Goal: Task Accomplishment & Management: Manage account settings

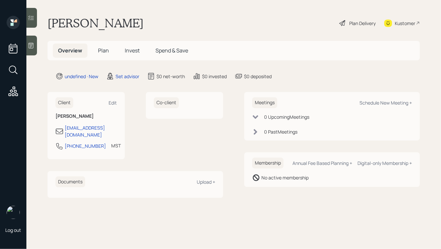
click at [33, 46] on icon at bounding box center [31, 45] width 7 height 7
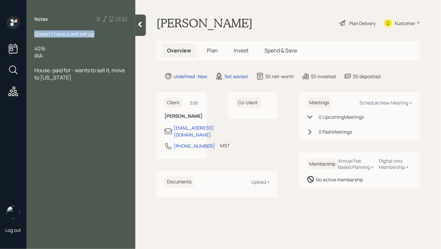
drag, startPoint x: 99, startPoint y: 34, endPoint x: 15, endPoint y: 35, distance: 84.1
click at [15, 35] on div "Log out Notes Doesn't have a will set up 401k: IRA: House: paid for - wants to …" at bounding box center [220, 124] width 441 height 249
click at [73, 81] on div "Notes 401k: IRA: House: paid for - wants to sell it, move to [US_STATE]" at bounding box center [80, 128] width 109 height 225
click at [71, 77] on div "House: paid for - wants to sell it, move to [US_STATE]" at bounding box center [80, 74] width 93 height 15
click at [44, 33] on div at bounding box center [80, 33] width 93 height 7
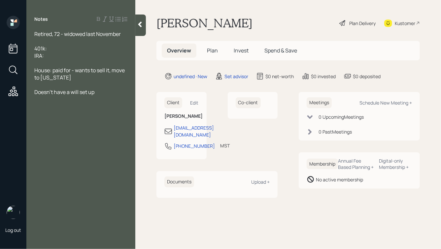
click at [55, 48] on div "401k:" at bounding box center [80, 48] width 93 height 7
drag, startPoint x: 67, startPoint y: 56, endPoint x: 22, endPoint y: 46, distance: 46.2
click at [22, 46] on div "Log out Notes Retired, 72 - widowed last November 401k: $100k IRA: $50k House: …" at bounding box center [220, 124] width 441 height 249
click at [62, 58] on div "IRA: $50k" at bounding box center [80, 55] width 93 height 7
click at [42, 56] on span "IRA: $50k" at bounding box center [45, 55] width 22 height 7
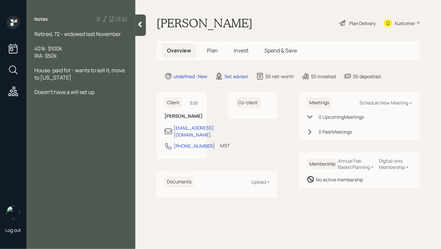
click at [68, 55] on div "IRA: $50k" at bounding box center [80, 55] width 93 height 7
click at [35, 70] on span "House: paid for - wants to sell it, move to [US_STATE]" at bounding box center [79, 74] width 91 height 15
click at [61, 72] on span "TX House: paid for - wants to sell it, move to [US_STATE]" at bounding box center [76, 74] width 85 height 15
click at [80, 71] on span "TX House: paid for - wants to sell it, move to [US_STATE]" at bounding box center [76, 74] width 85 height 15
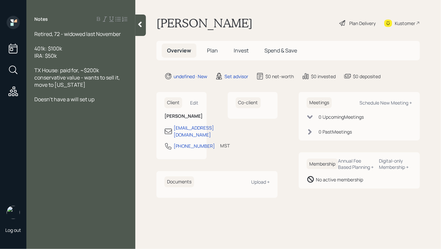
click at [100, 71] on span "TX House: paid for, ~$200k conservative value - wants to sell it, move to [US_S…" at bounding box center [77, 78] width 86 height 22
click at [78, 78] on span "TX House: paid for, ~$200k conservative value - wants to sell it, move to [US_S…" at bounding box center [77, 78] width 86 height 22
click at [83, 82] on div "TX House: paid for, ~$200k conservative value - wants to sell it, move to [US_S…" at bounding box center [80, 78] width 93 height 22
drag, startPoint x: 84, startPoint y: 78, endPoint x: 98, endPoint y: 81, distance: 13.9
click at [98, 81] on div "TX House: paid for, ~$200k conservative value - wants to sell it, move to [US_S…" at bounding box center [80, 78] width 93 height 22
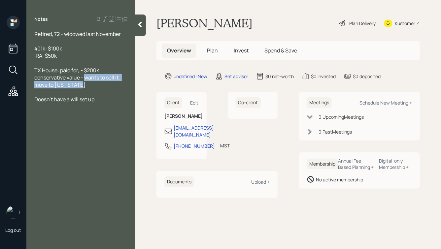
click at [98, 81] on div "TX House: paid for, ~$200k conservative value - wants to sell it, move to [US_S…" at bounding box center [80, 78] width 93 height 22
click at [46, 43] on div at bounding box center [80, 41] width 93 height 7
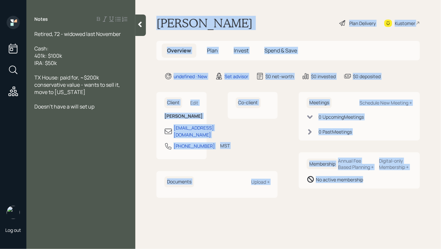
drag, startPoint x: 157, startPoint y: 21, endPoint x: 322, endPoint y: 200, distance: 243.4
click at [322, 200] on main "[PERSON_NAME] Plan Delivery Kustomer Overview Plan Invest Spend & Save undefine…" at bounding box center [287, 124] width 305 height 249
click at [322, 198] on div "Meetings Schedule New Meeting + 0 Upcoming Meeting s 0 Past Meeting s Membershi…" at bounding box center [358, 145] width 121 height 106
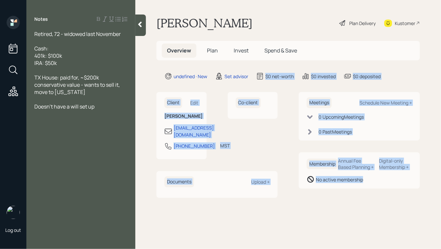
drag, startPoint x: 372, startPoint y: 197, endPoint x: 241, endPoint y: 34, distance: 209.1
click at [241, 35] on main "[PERSON_NAME] Plan Delivery Kustomer Overview Plan Invest Spend & Save undefine…" at bounding box center [287, 124] width 305 height 249
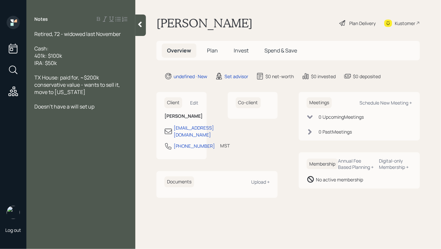
click at [210, 23] on h1 "[PERSON_NAME]" at bounding box center [204, 23] width 96 height 15
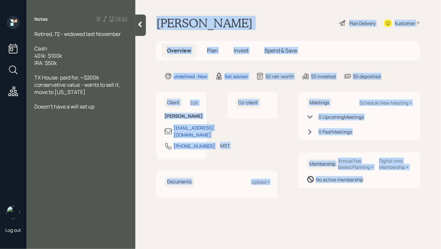
drag, startPoint x: 158, startPoint y: 20, endPoint x: 361, endPoint y: 224, distance: 287.5
click at [361, 224] on main "[PERSON_NAME] Plan Delivery Kustomer Overview Plan Invest Spend & Save undefine…" at bounding box center [287, 124] width 305 height 249
click at [366, 198] on div "Meetings Schedule New Meeting + 0 Upcoming Meeting s 0 Past Meeting s Membershi…" at bounding box center [358, 145] width 121 height 106
drag, startPoint x: 385, startPoint y: 192, endPoint x: 253, endPoint y: 16, distance: 220.2
click at [253, 16] on main "[PERSON_NAME] Plan Delivery Kustomer Overview Plan Invest Spend & Save undefine…" at bounding box center [287, 124] width 305 height 249
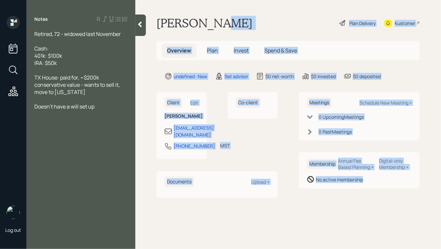
click at [253, 16] on div "[PERSON_NAME] Plan Delivery Kustomer" at bounding box center [287, 23] width 263 height 15
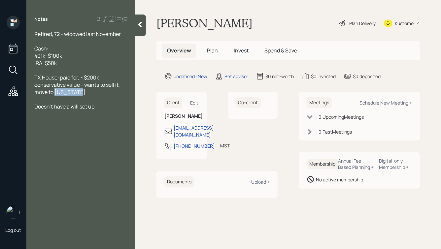
drag, startPoint x: 56, startPoint y: 93, endPoint x: 95, endPoint y: 91, distance: 39.3
click at [95, 91] on div "TX House: paid for, ~$200k conservative value - wants to sell it, move to [US_S…" at bounding box center [80, 85] width 93 height 22
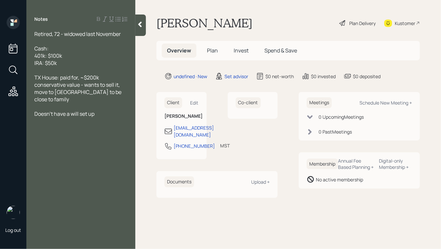
click at [103, 110] on div "Doesn't have a will set up" at bounding box center [80, 113] width 93 height 7
click at [61, 48] on div "Cash:" at bounding box center [80, 48] width 93 height 7
click at [122, 94] on div "TX House: paid for, ~$200k conservative value - wants to sell it, move to [GEOG…" at bounding box center [80, 88] width 93 height 29
click at [76, 50] on div "Cash:" at bounding box center [80, 48] width 93 height 7
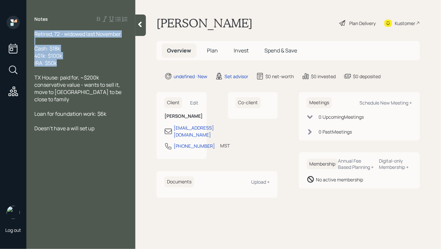
drag, startPoint x: 65, startPoint y: 65, endPoint x: 30, endPoint y: 35, distance: 46.0
click at [30, 35] on div "Retired, 72 - widowed last November Cash: $18k 401k: $100k IRA: $50k TX House: …" at bounding box center [80, 81] width 109 height 102
click at [76, 46] on div "Cash: $18k" at bounding box center [80, 48] width 93 height 7
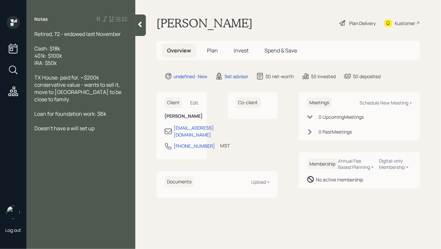
click at [35, 34] on span "Retired, 72 - widowed last November" at bounding box center [77, 33] width 86 height 7
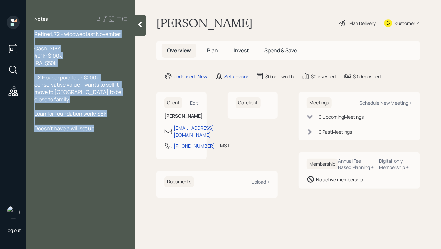
drag, startPoint x: 35, startPoint y: 34, endPoint x: 126, endPoint y: 132, distance: 133.9
click at [126, 133] on div "Notes Retired, 72 - widowed last November Cash: $18k 401k: $100k IRA: $50k TX H…" at bounding box center [80, 128] width 109 height 225
click at [99, 117] on div at bounding box center [80, 120] width 93 height 7
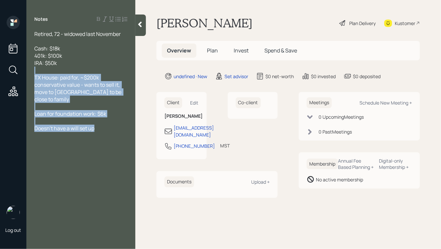
drag, startPoint x: 100, startPoint y: 122, endPoint x: 41, endPoint y: 68, distance: 79.8
click at [41, 68] on div "Retired, 72 - widowed last November Cash: $18k 401k: $100k IRA: $50k TX House: …" at bounding box center [80, 81] width 93 height 102
click at [41, 68] on div at bounding box center [80, 70] width 93 height 7
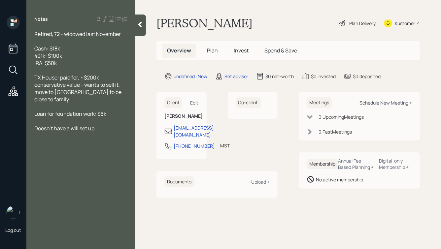
click at [380, 103] on div "Schedule New Meeting +" at bounding box center [385, 103] width 52 height 6
select select "round-[PERSON_NAME]"
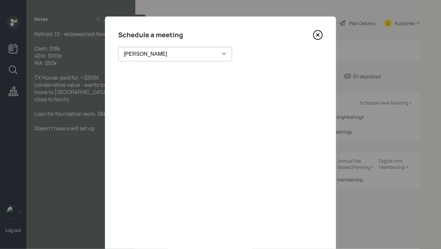
click at [317, 35] on icon at bounding box center [317, 35] width 3 height 3
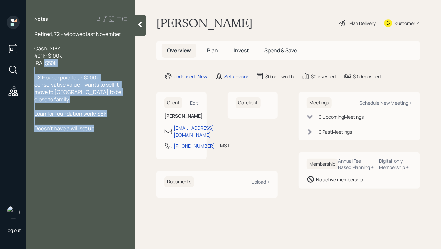
drag, startPoint x: 100, startPoint y: 125, endPoint x: 44, endPoint y: 62, distance: 84.1
click at [44, 62] on div "Retired, 72 - widowed last November Cash: $18k 401k: $100k IRA: $50k TX House: …" at bounding box center [80, 81] width 93 height 102
click at [86, 70] on div at bounding box center [80, 70] width 93 height 7
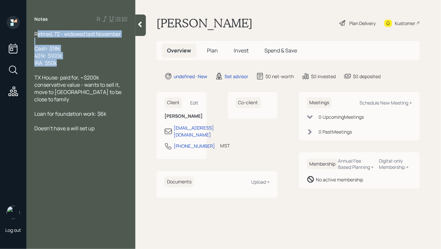
drag, startPoint x: 69, startPoint y: 64, endPoint x: 29, endPoint y: 26, distance: 54.8
click at [29, 27] on div "Notes Retired, 72 - widowed last November Cash: $18k 401k: $100k IRA: $50k TX H…" at bounding box center [80, 128] width 109 height 225
click at [73, 62] on div "IRA: $50k" at bounding box center [80, 62] width 93 height 7
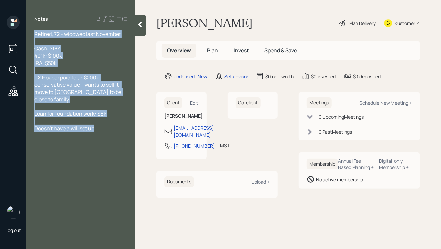
drag, startPoint x: 35, startPoint y: 34, endPoint x: 111, endPoint y: 122, distance: 116.1
click at [112, 122] on div "Retired, 72 - widowed last November Cash: $18k 401k: $100k IRA: $50k TX House: …" at bounding box center [80, 81] width 93 height 102
click at [111, 125] on div "Doesn't have a will set up" at bounding box center [80, 128] width 93 height 7
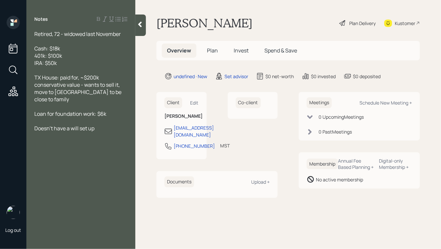
click at [82, 63] on div "IRA: $50k" at bounding box center [80, 62] width 93 height 7
click at [46, 42] on div at bounding box center [80, 41] width 93 height 7
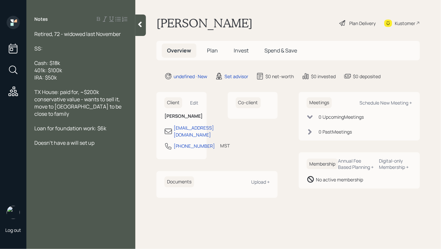
click at [114, 125] on div "Loan for foundation work: $6k" at bounding box center [80, 128] width 93 height 7
click at [60, 47] on div "SS:" at bounding box center [80, 48] width 93 height 7
click at [107, 146] on div "Doesn't have a will set up" at bounding box center [80, 149] width 93 height 7
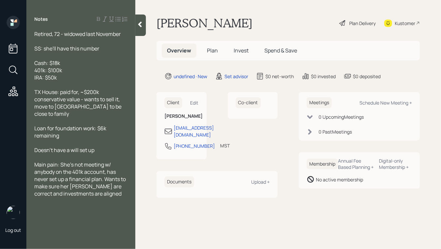
click at [139, 25] on icon at bounding box center [140, 25] width 4 height 6
